Goal: Task Accomplishment & Management: Complete application form

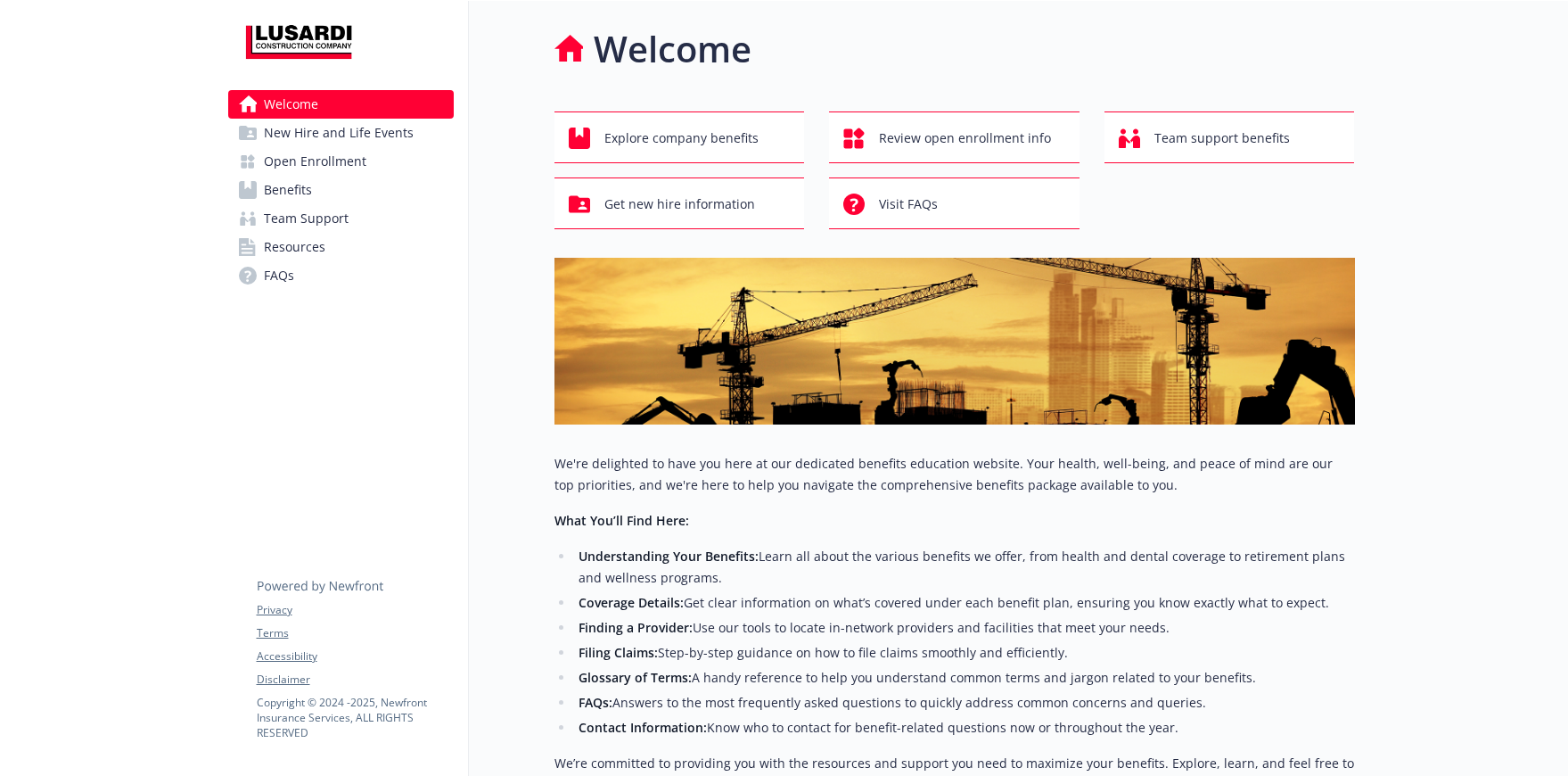
click at [356, 129] on span "New Hire and Life Events" at bounding box center [338, 132] width 149 height 28
